Goal: Transaction & Acquisition: Purchase product/service

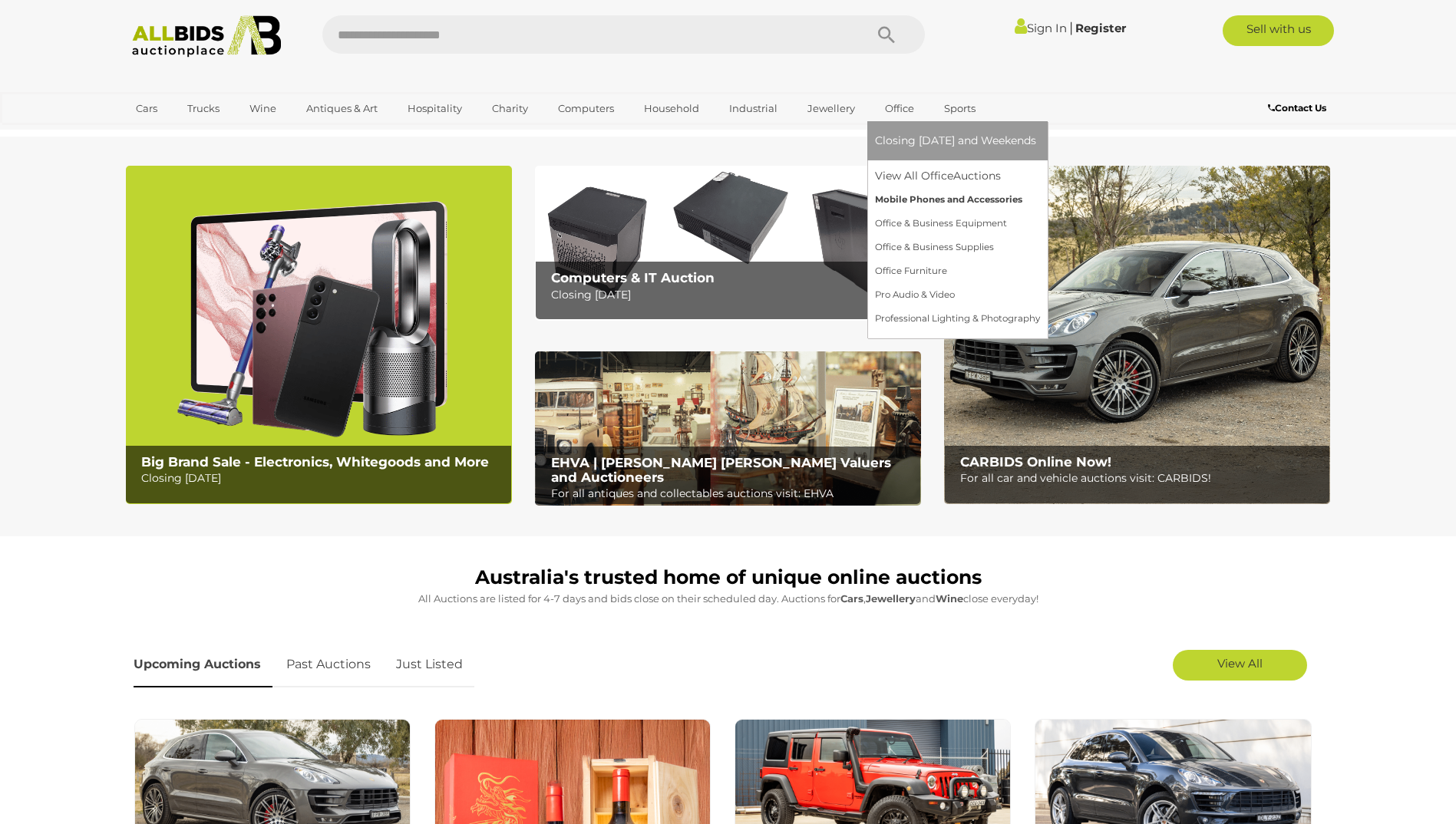
click at [914, 200] on link "Mobile Phones and Accessories" at bounding box center [958, 200] width 165 height 24
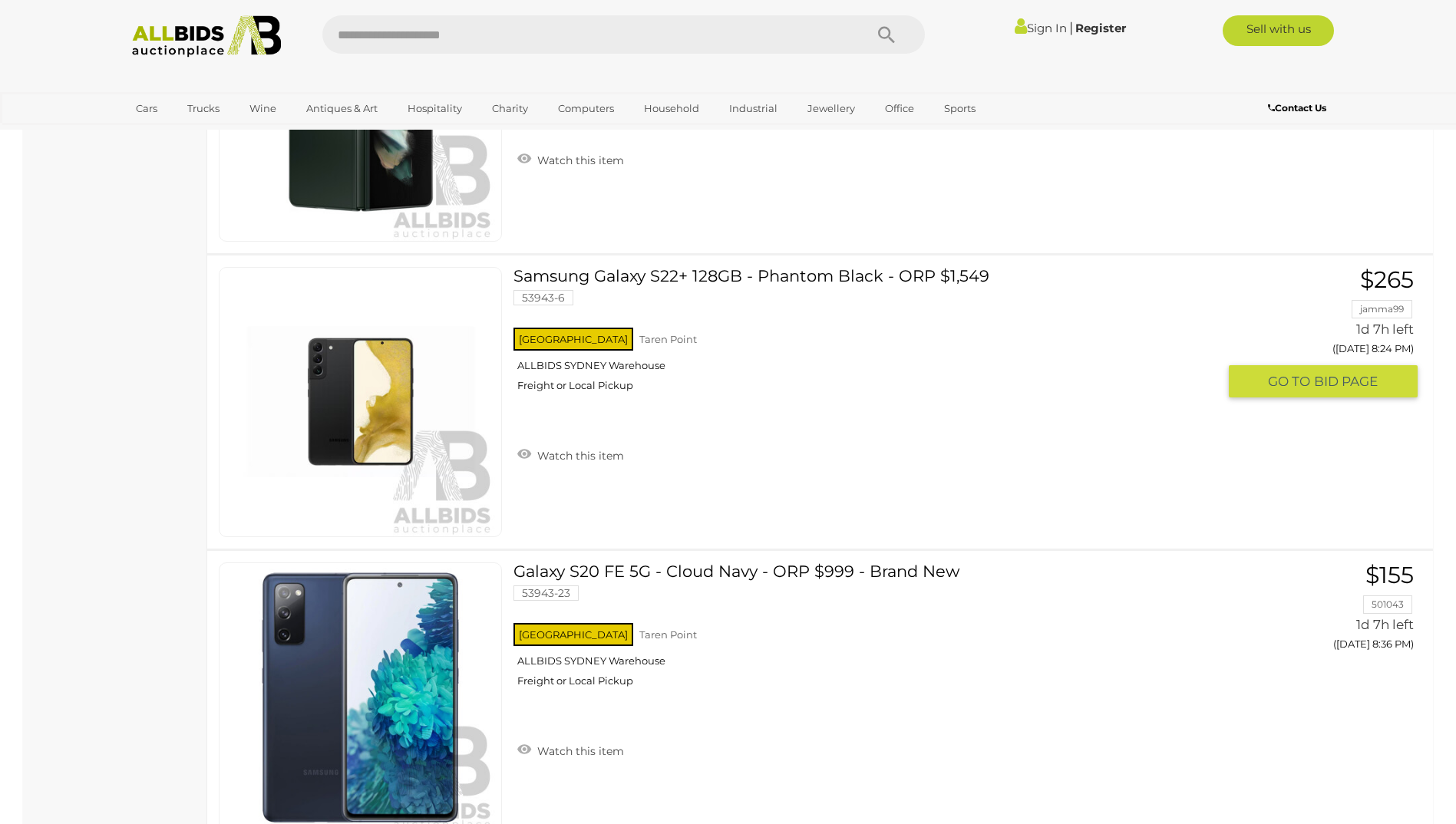
scroll to position [2456, 0]
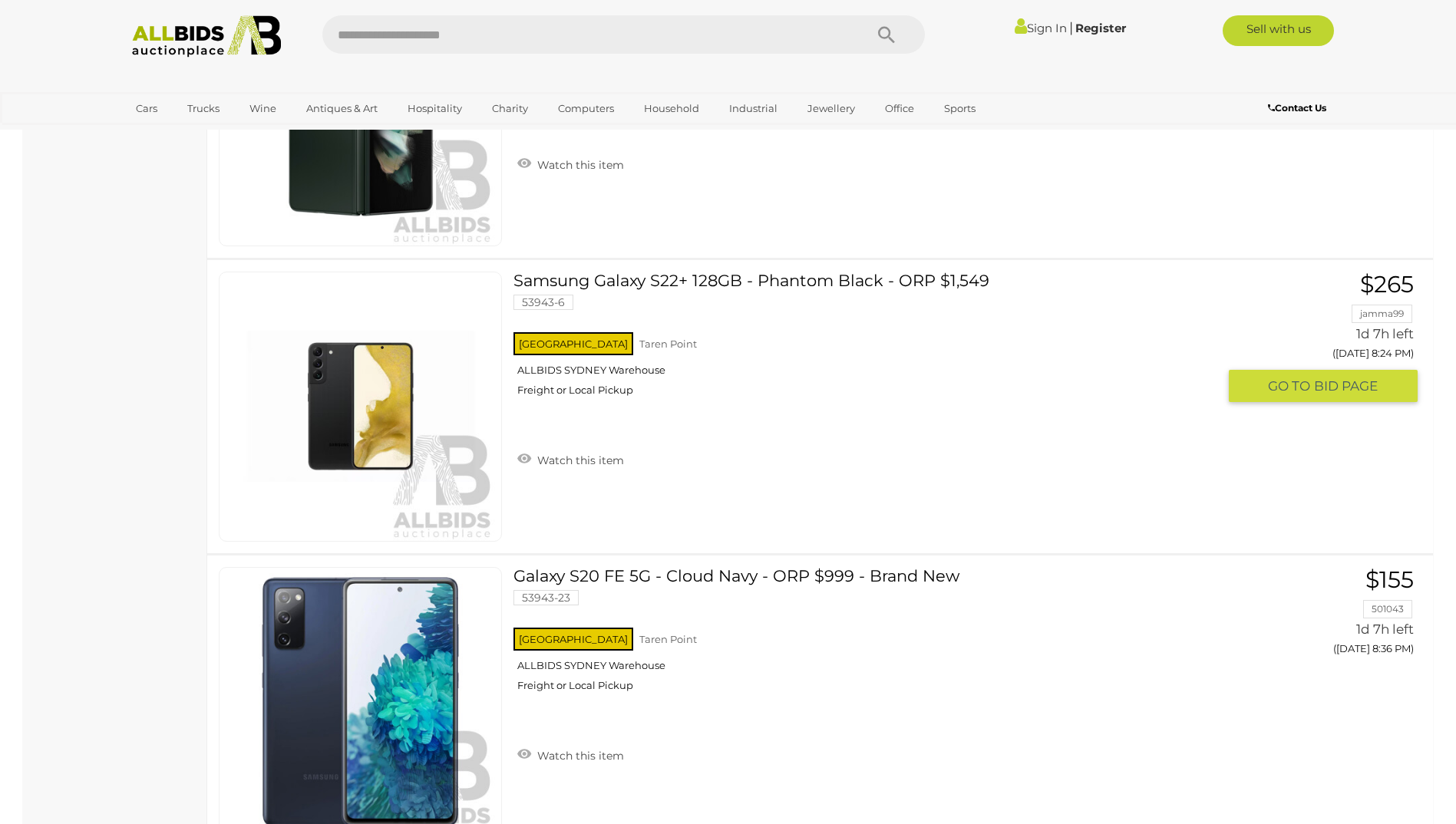
click at [786, 277] on link "Samsung Galaxy S22+ 128GB - Phantom Black - ORP $1,549 53943-6 NSW Taren Point" at bounding box center [871, 339] width 693 height 137
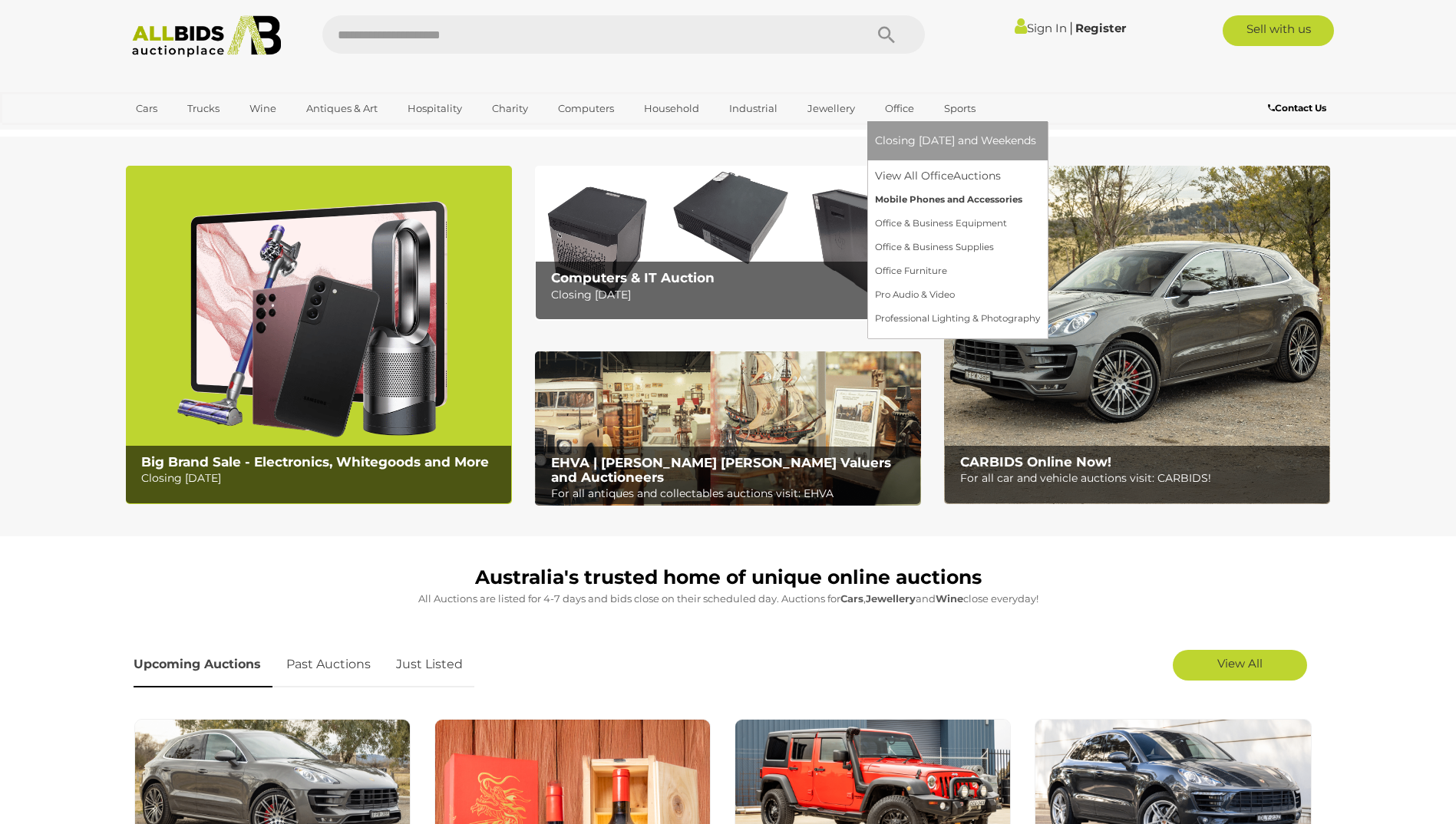
click at [901, 196] on link "Mobile Phones and Accessories" at bounding box center [958, 200] width 165 height 24
